Goal: Register for event/course

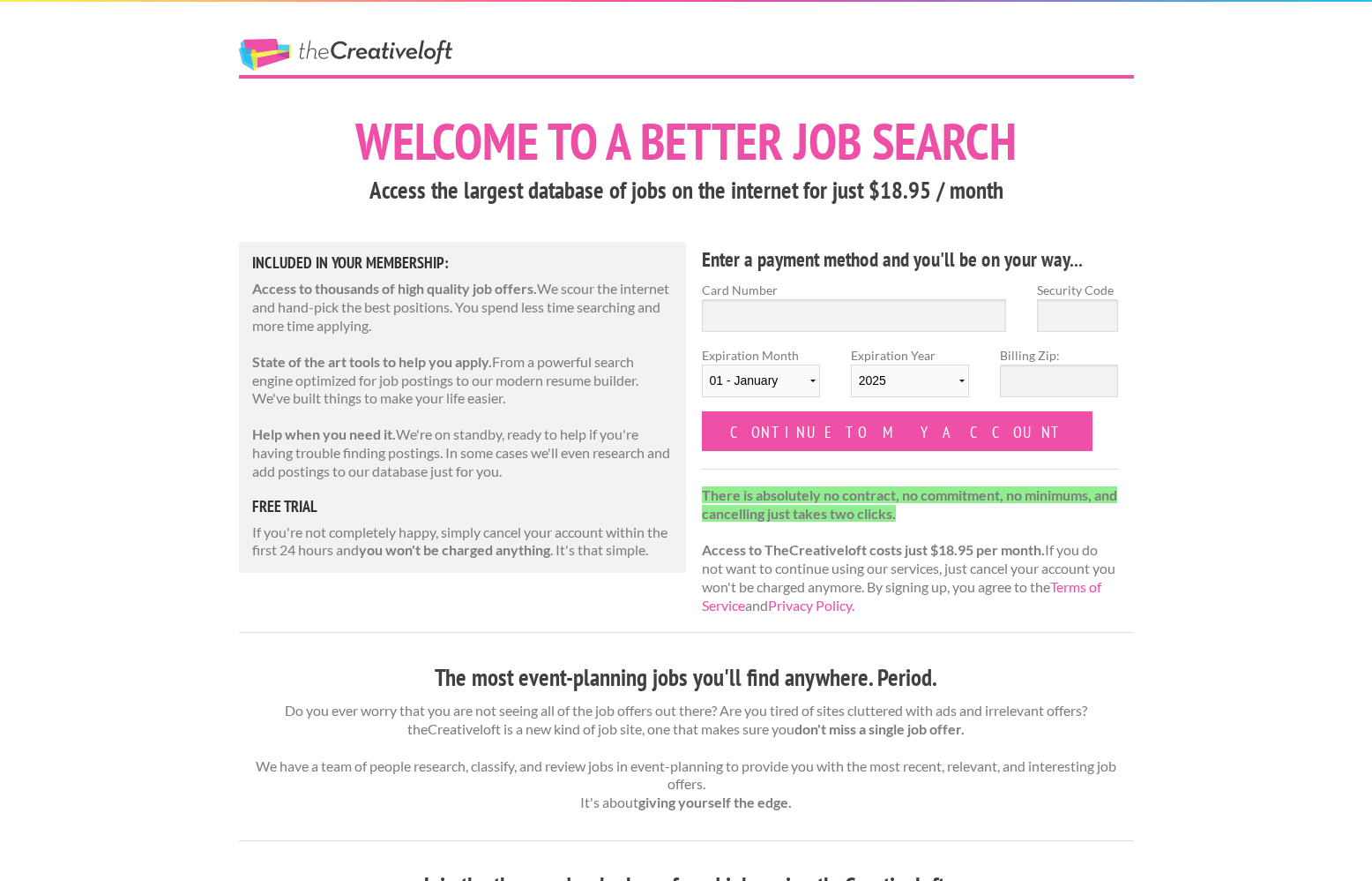
click at [385, 69] on link "The Creative Loft" at bounding box center [346, 54] width 214 height 32
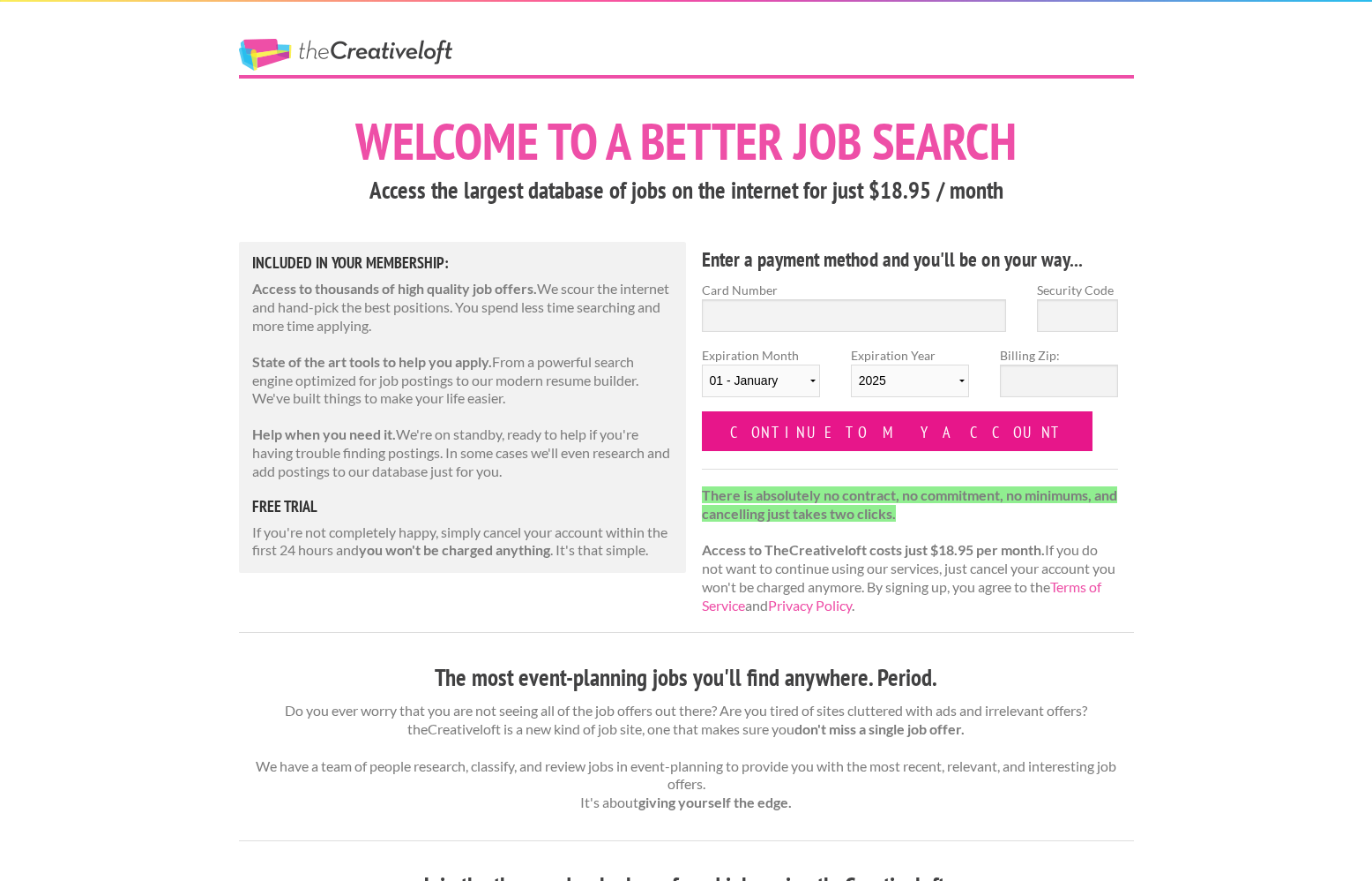
click at [842, 434] on input "Continue to my account" at bounding box center [898, 430] width 392 height 39
